Goal: Transaction & Acquisition: Book appointment/travel/reservation

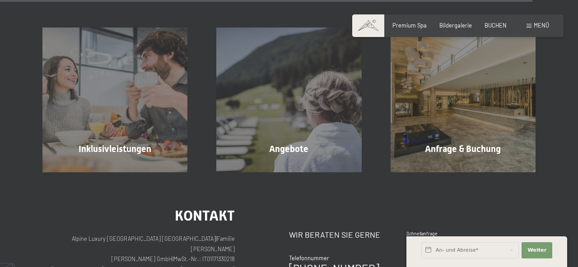
scroll to position [2134, 0]
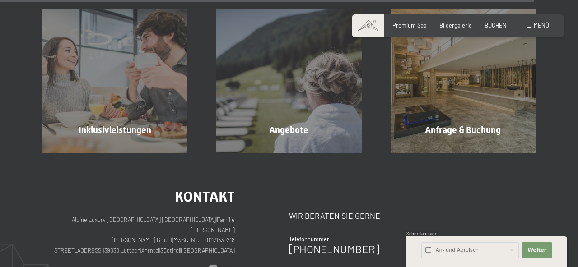
click at [497, 27] on span "BUCHEN" at bounding box center [496, 25] width 22 height 7
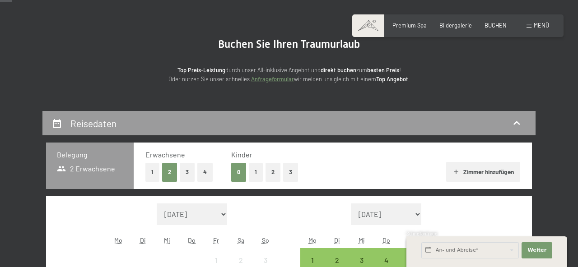
click at [60, 123] on icon at bounding box center [56, 123] width 11 height 11
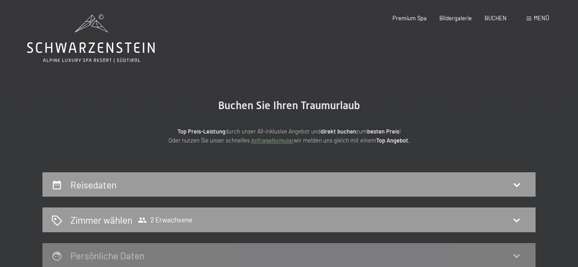
click at [520, 187] on icon at bounding box center [516, 184] width 11 height 11
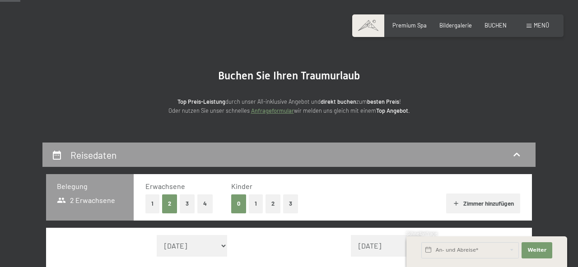
scroll to position [30, 0]
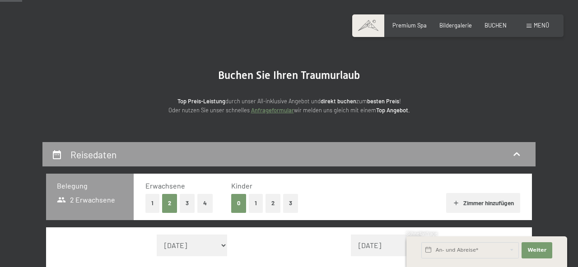
click at [255, 205] on button "1" at bounding box center [256, 203] width 14 height 19
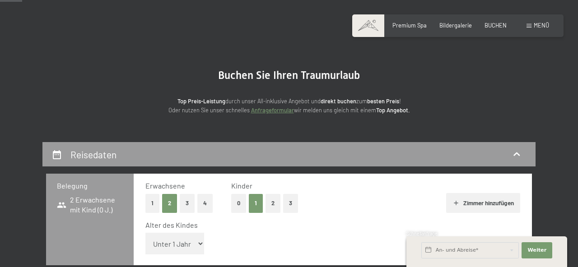
click at [196, 248] on select "Unter 1 Jahr 1 Jahr 2 Jahre 3 Jahre 4 Jahre 5 Jahre 6 Jahre 7 Jahre 8 Jahre 9 J…" at bounding box center [174, 244] width 59 height 22
select select "11"
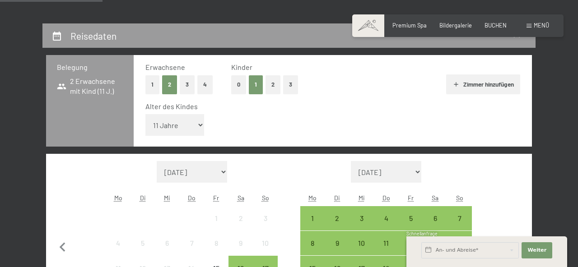
scroll to position [159, 0]
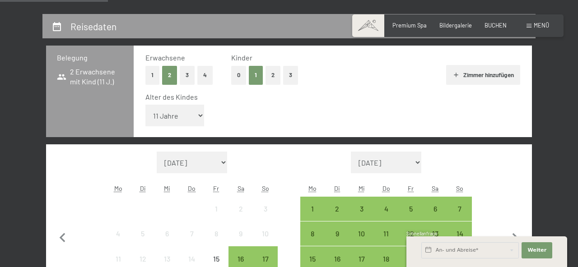
click at [518, 240] on icon "button" at bounding box center [515, 238] width 19 height 19
select select "[DATE]"
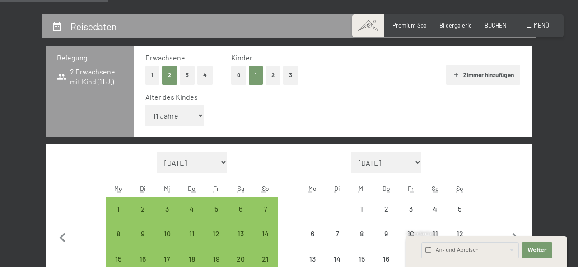
click at [515, 240] on icon "button" at bounding box center [516, 238] width 6 height 9
select select "[DATE]"
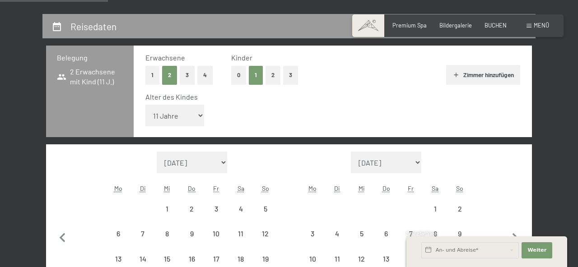
select select "[DATE]"
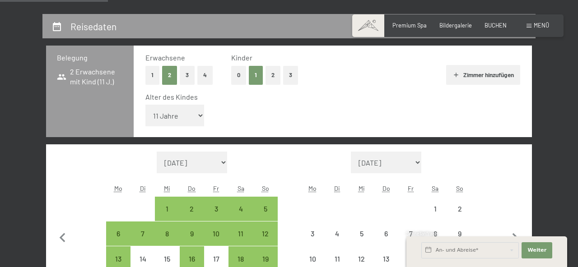
click at [514, 240] on icon "button" at bounding box center [516, 238] width 6 height 9
select select "[DATE]"
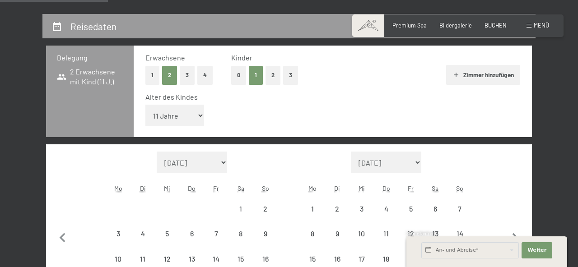
select select "[DATE]"
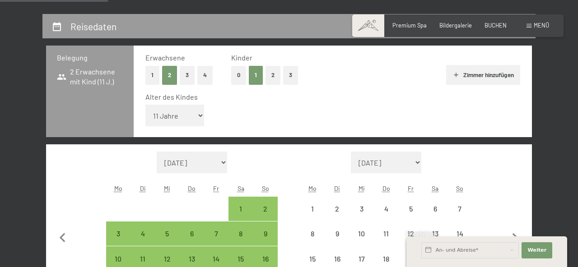
click at [510, 239] on icon "button" at bounding box center [515, 238] width 19 height 19
select select "[DATE]"
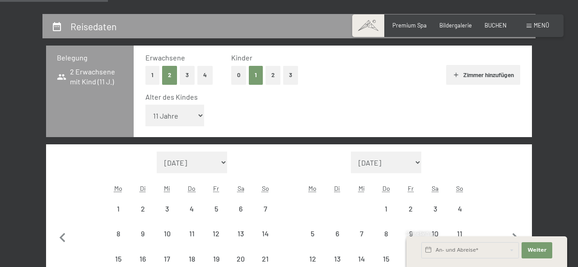
select select "[DATE]"
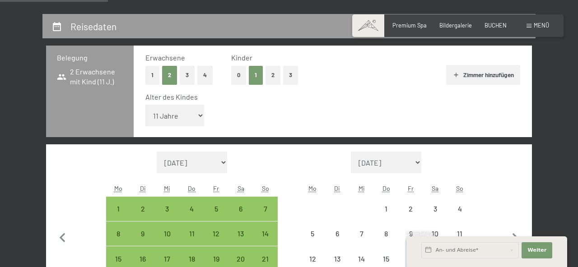
click at [514, 238] on icon "button" at bounding box center [515, 238] width 19 height 19
select select "[DATE]"
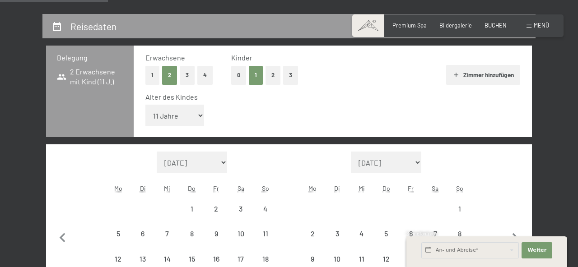
select select "[DATE]"
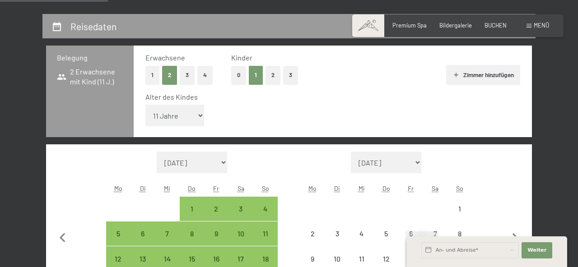
select select "[DATE]"
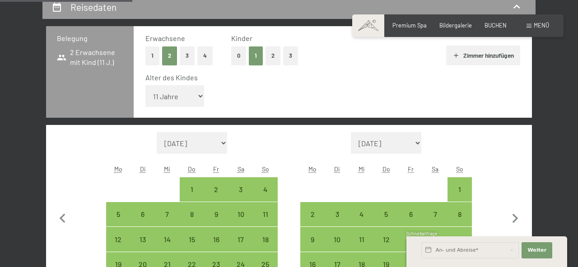
scroll to position [213, 0]
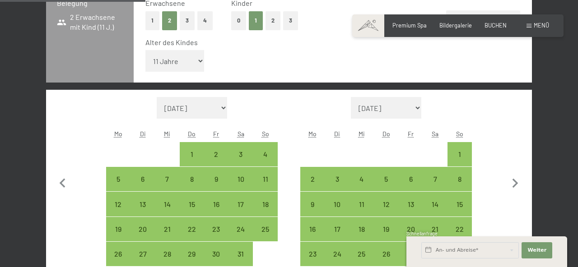
click at [436, 205] on div "14" at bounding box center [435, 212] width 23 height 23
select select "[DATE]"
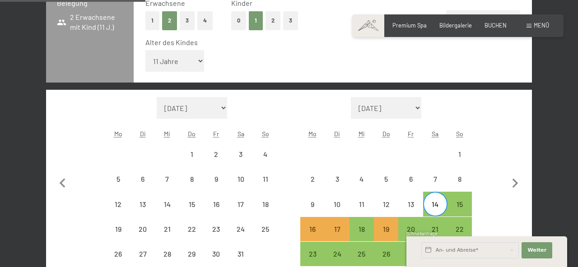
click at [437, 231] on div "21" at bounding box center [435, 237] width 23 height 23
select select "[DATE]"
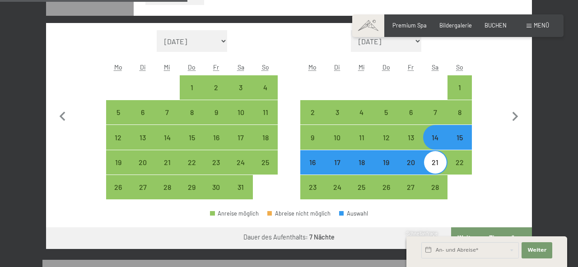
scroll to position [286, 0]
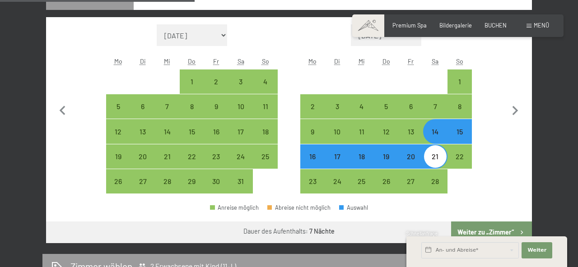
click at [494, 232] on button "Weiter zu „Zimmer“" at bounding box center [491, 233] width 81 height 22
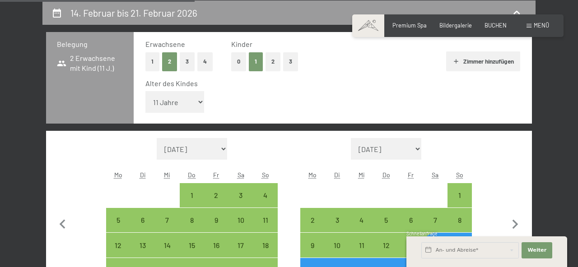
select select "[DATE]"
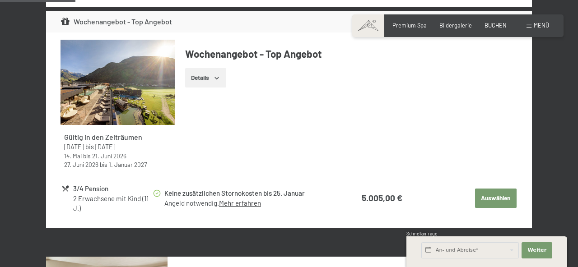
scroll to position [393, 0]
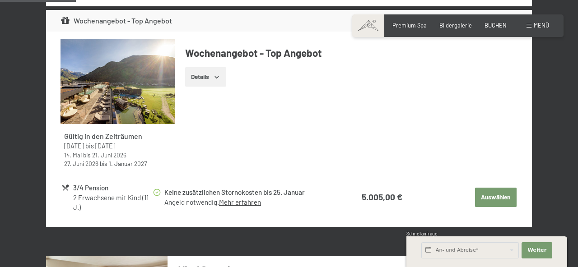
click at [217, 82] on button "Details" at bounding box center [205, 77] width 41 height 20
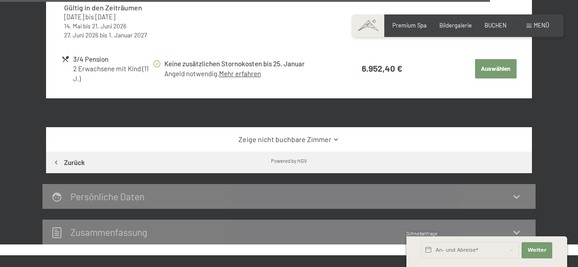
scroll to position [2610, 0]
click at [330, 145] on link "Zeige nicht buchbare Zimmer" at bounding box center [289, 140] width 457 height 10
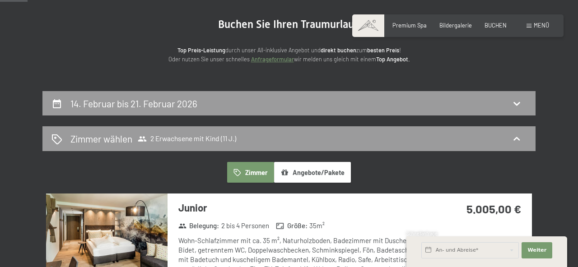
scroll to position [0, 0]
